Goal: Task Accomplishment & Management: Use online tool/utility

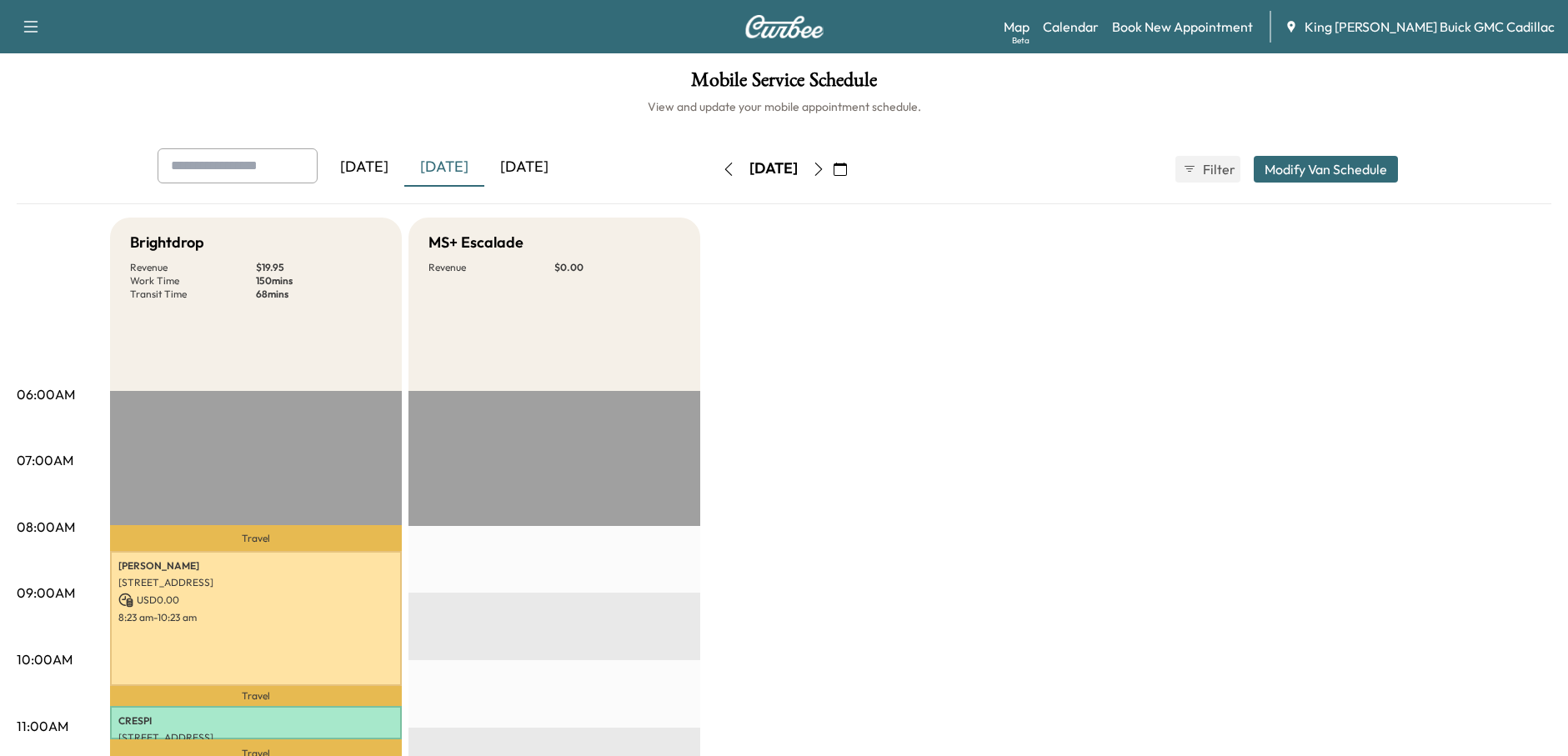
click at [527, 165] on div "[DATE]" at bounding box center [524, 168] width 80 height 38
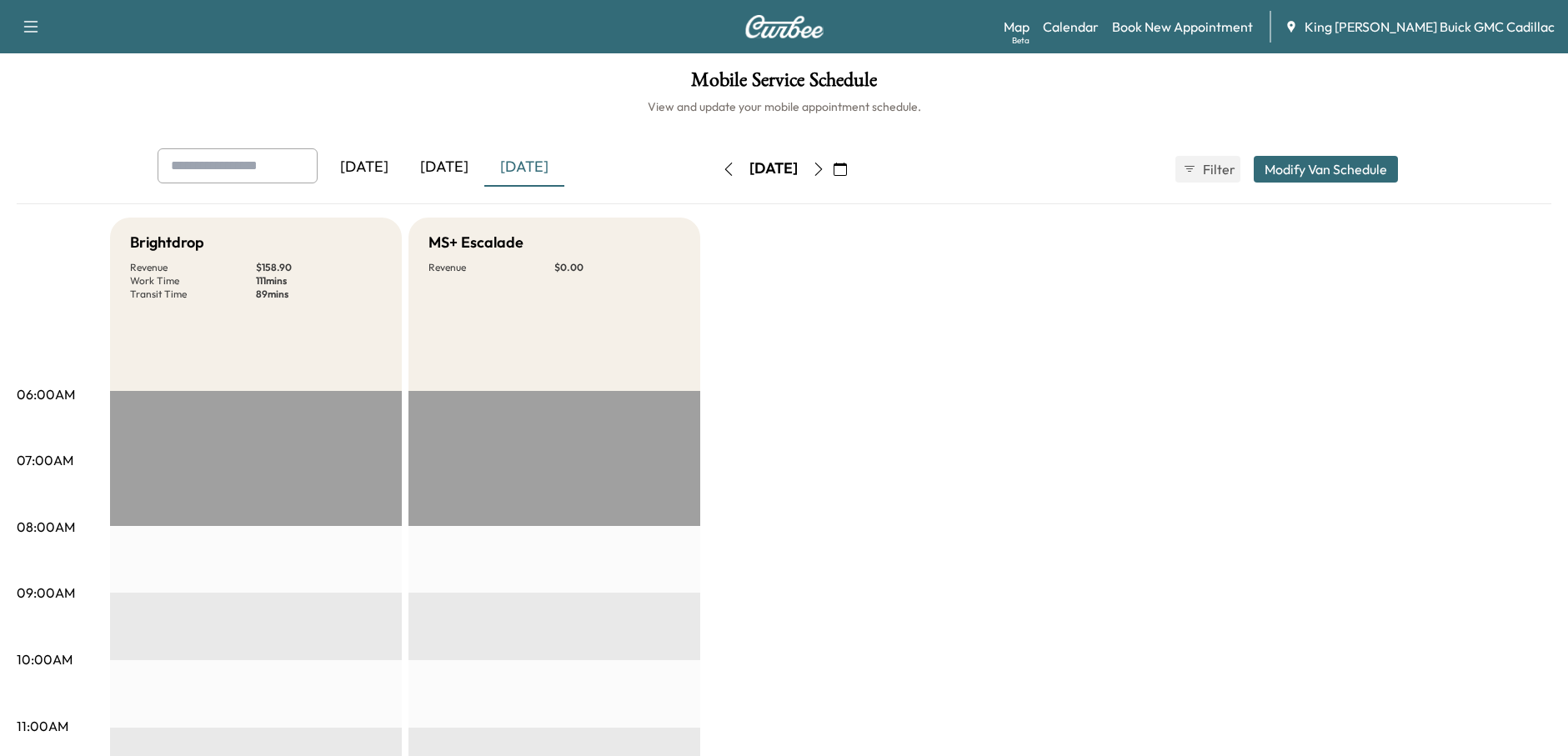
click at [825, 170] on icon "button" at bounding box center [818, 169] width 13 height 13
click at [825, 168] on icon "button" at bounding box center [818, 169] width 13 height 13
click at [722, 169] on icon "button" at bounding box center [728, 169] width 13 height 13
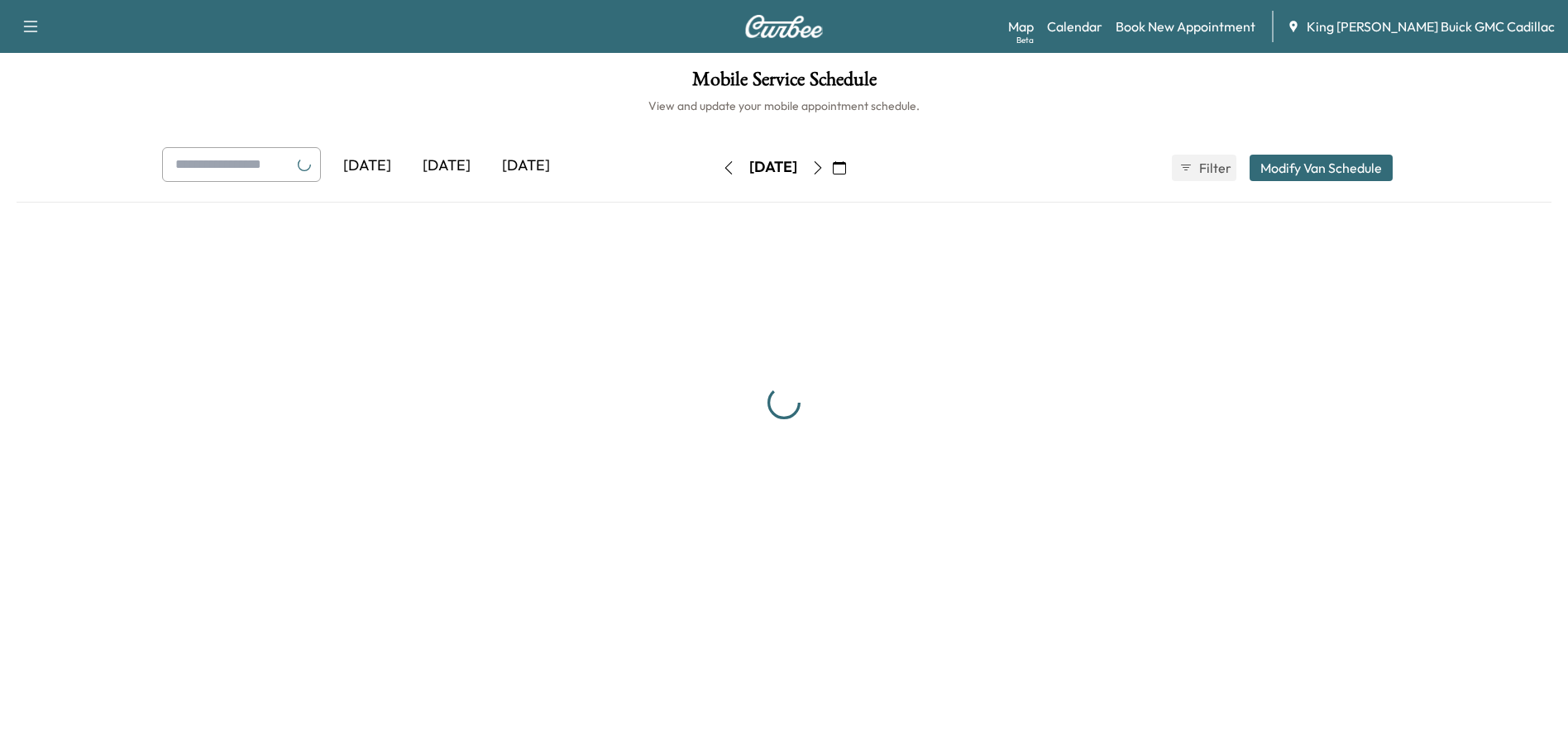
click at [722, 167] on icon "button" at bounding box center [728, 167] width 13 height 13
click at [715, 167] on button "button" at bounding box center [729, 167] width 28 height 27
click at [722, 167] on icon "button" at bounding box center [728, 167] width 13 height 13
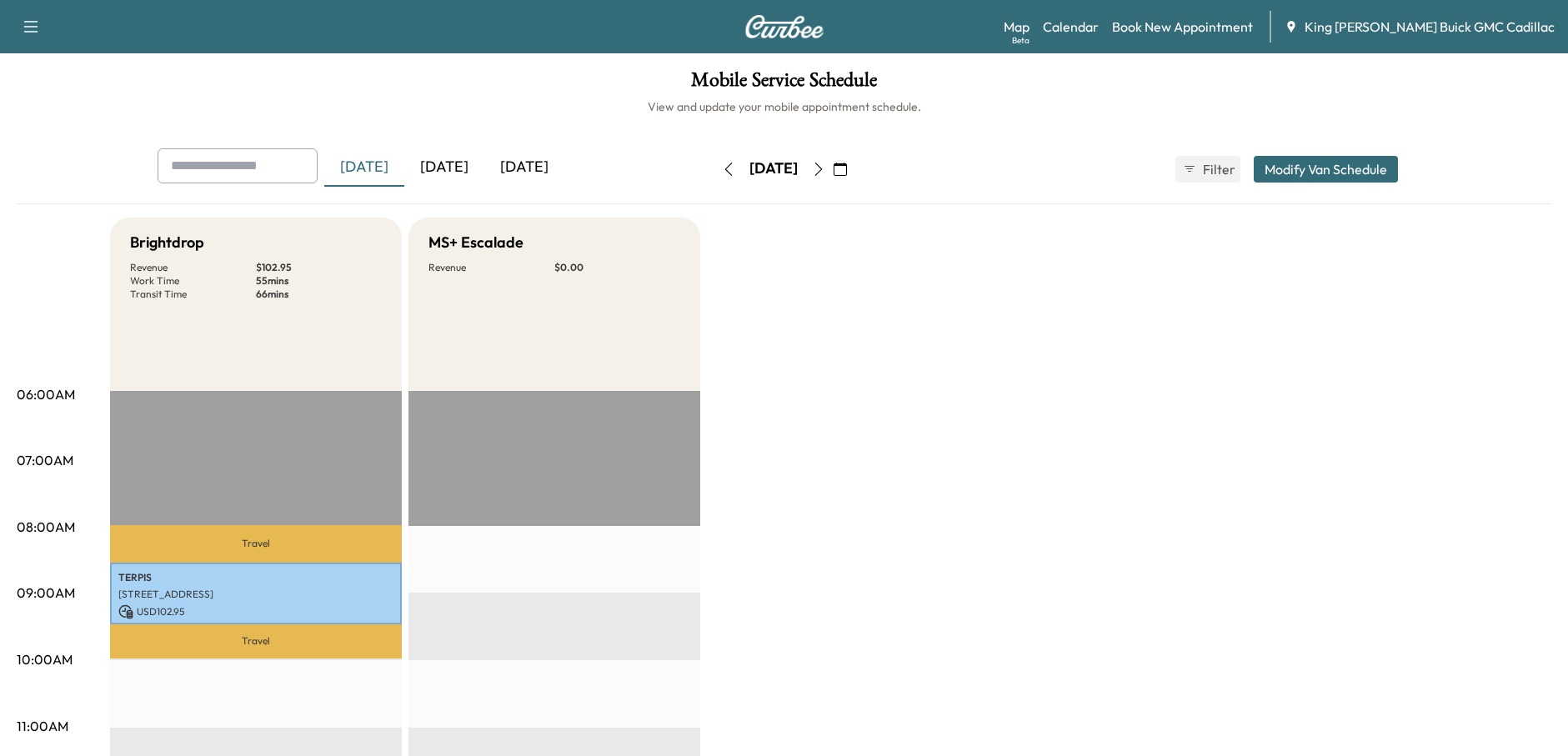
click at [454, 166] on div "[DATE]" at bounding box center [444, 168] width 80 height 38
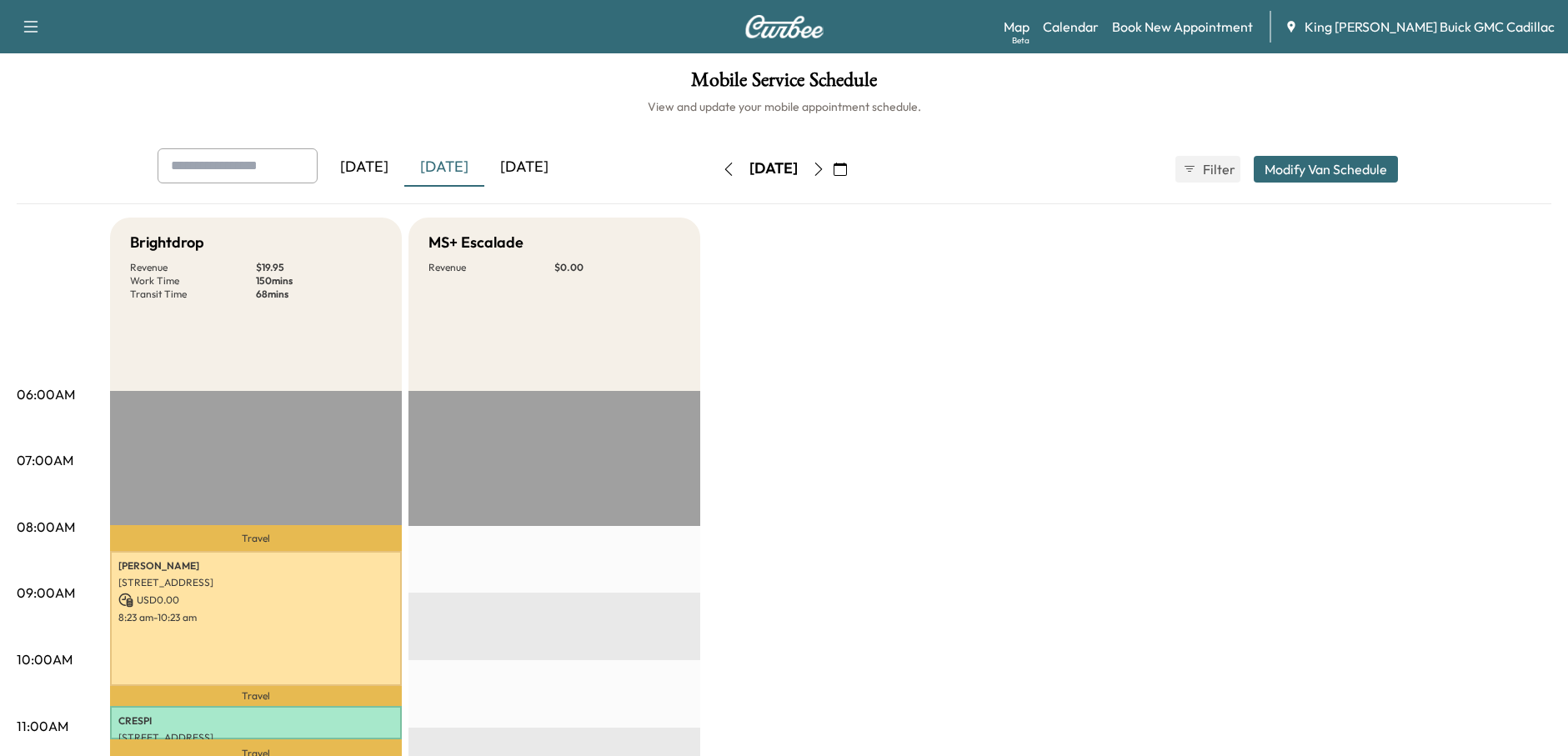
click at [822, 167] on icon "button" at bounding box center [818, 169] width 8 height 13
